Goal: Task Accomplishment & Management: Complete application form

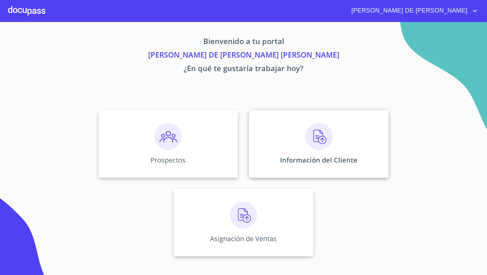
click at [294, 132] on div "Información del Cliente" at bounding box center [319, 144] width 140 height 68
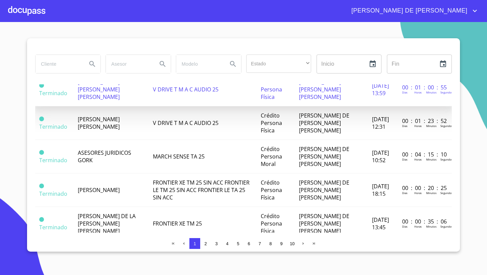
scroll to position [113, 0]
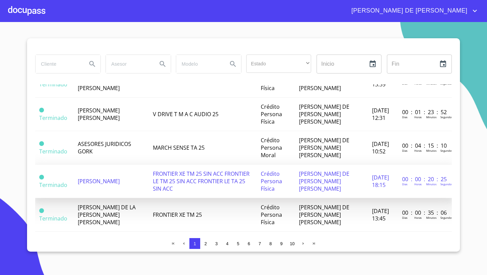
click at [104, 177] on span "[PERSON_NAME]" at bounding box center [99, 180] width 42 height 7
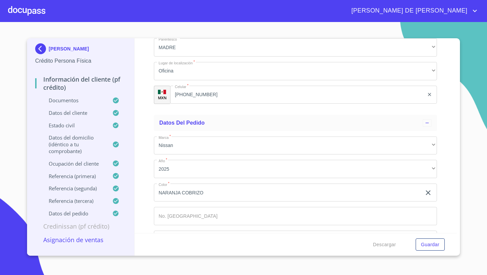
scroll to position [3697, 0]
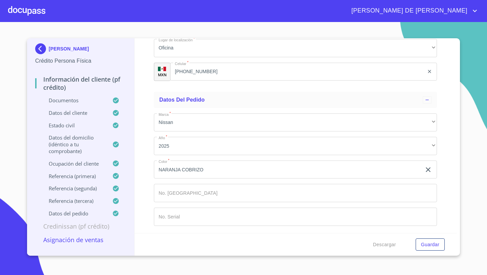
click at [165, 195] on input "Documento de identificación   *" at bounding box center [295, 193] width 283 height 18
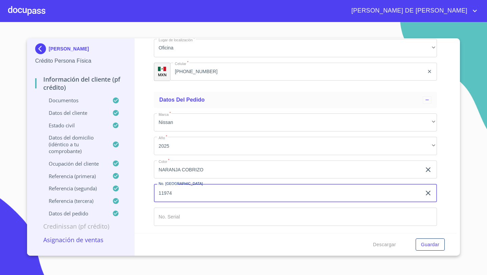
type input "11974"
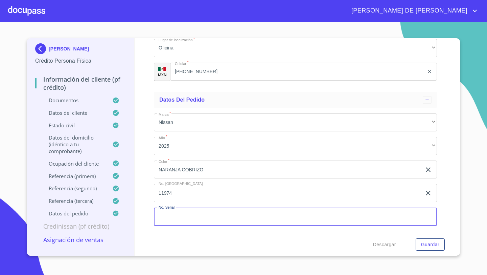
paste input "[US_VEHICLE_IDENTIFICATION_NUMBER]"
type input "[US_VEHICLE_IDENTIFICATION_NUMBER]"
click at [423, 243] on span "Guardar" at bounding box center [430, 244] width 18 height 8
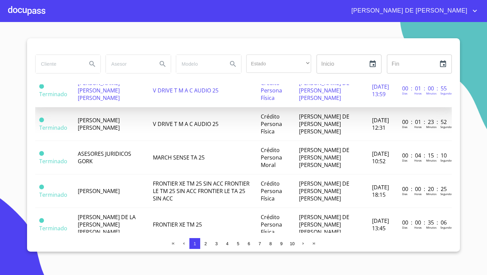
scroll to position [113, 0]
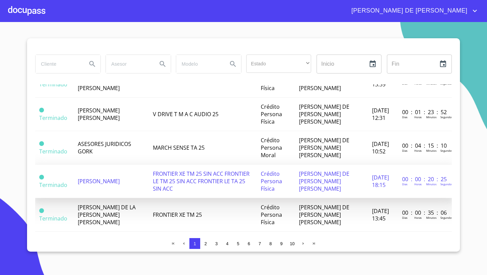
click at [108, 181] on td "[PERSON_NAME]" at bounding box center [111, 181] width 75 height 34
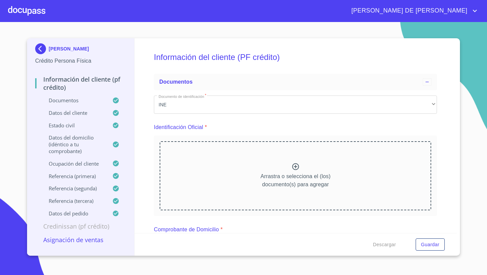
click at [87, 242] on p "Asignación de Ventas" at bounding box center [80, 240] width 91 height 8
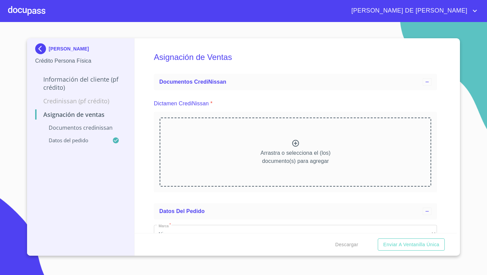
click at [236, 140] on div "Arrastra o selecciona el (los) documento(s) para agregar" at bounding box center [296, 151] width 272 height 69
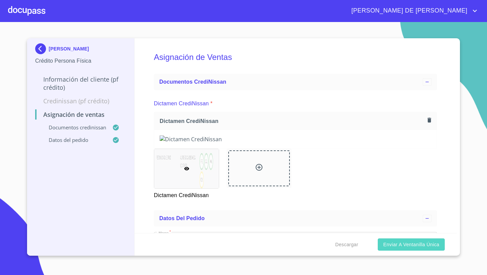
click at [412, 244] on span "Enviar a Ventanilla única" at bounding box center [411, 244] width 56 height 8
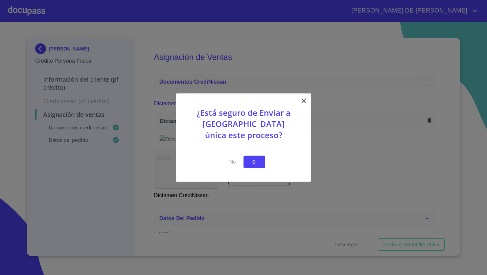
click at [262, 161] on button "Si" at bounding box center [255, 162] width 22 height 13
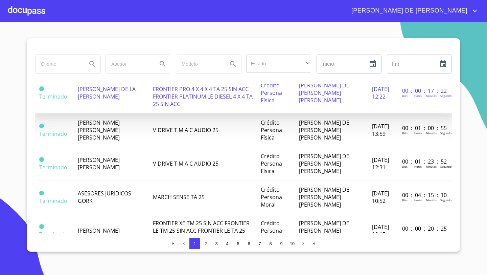
scroll to position [90, 0]
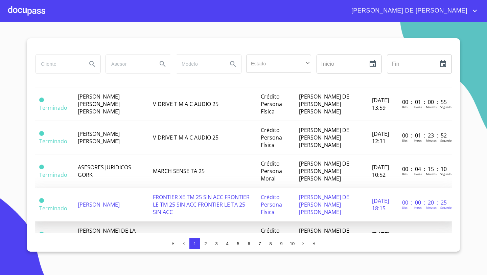
click at [97, 201] on span "[PERSON_NAME]" at bounding box center [99, 204] width 42 height 7
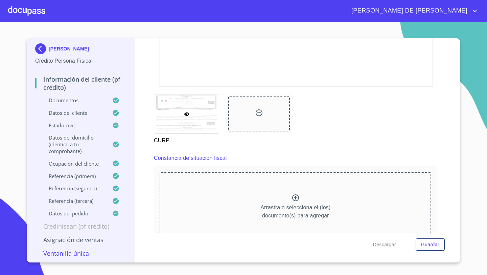
scroll to position [1809, 0]
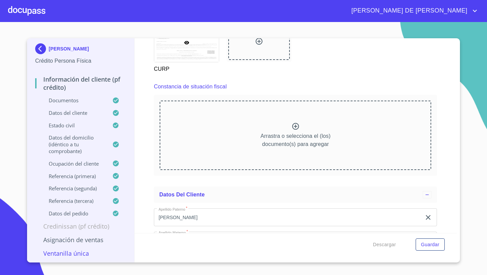
click at [272, 163] on div "Arrastra o selecciona el (los) documento(s) para agregar" at bounding box center [296, 135] width 272 height 69
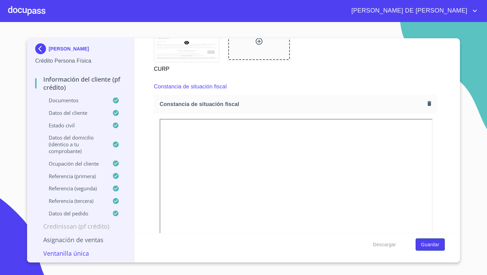
click at [431, 246] on span "Guardar" at bounding box center [430, 244] width 18 height 8
